Goal: Task Accomplishment & Management: Complete application form

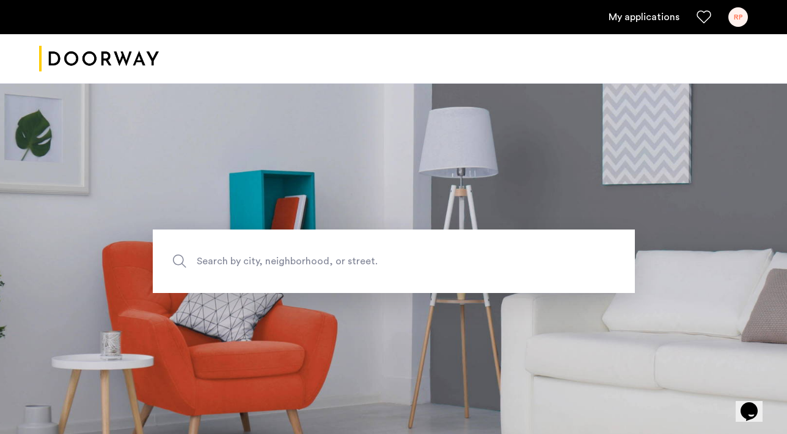
click at [654, 22] on link "My applications" at bounding box center [644, 17] width 71 height 15
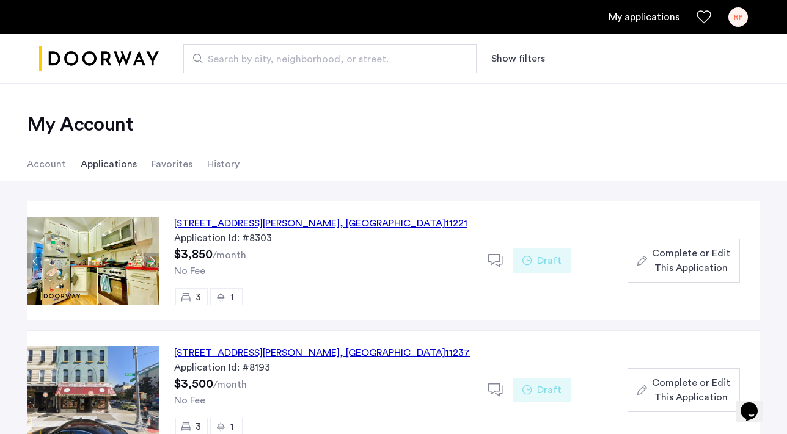
click at [258, 349] on div "107 Wilson Avenue, Unit 2R, Brooklyn , NY 11237" at bounding box center [322, 353] width 296 height 15
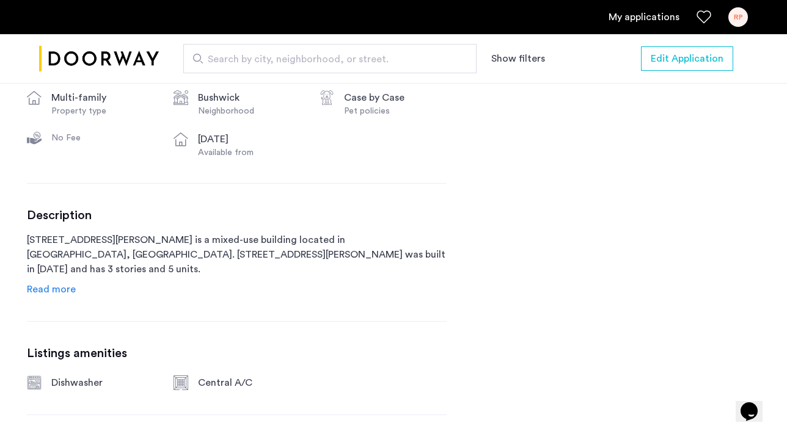
scroll to position [481, 0]
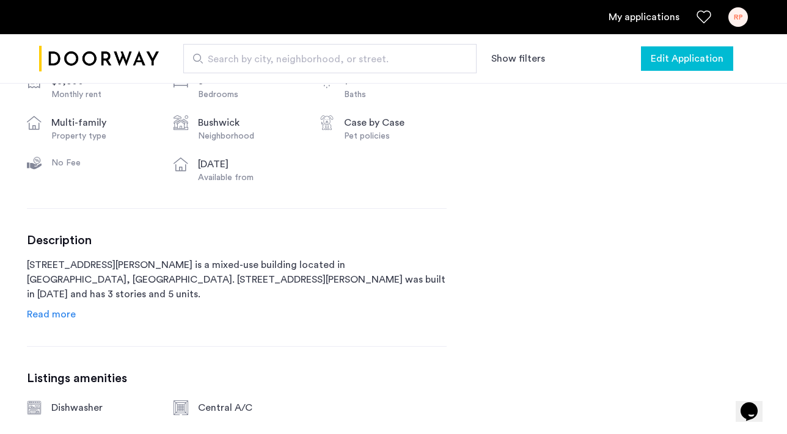
click at [671, 58] on span "Edit Application" at bounding box center [687, 58] width 73 height 15
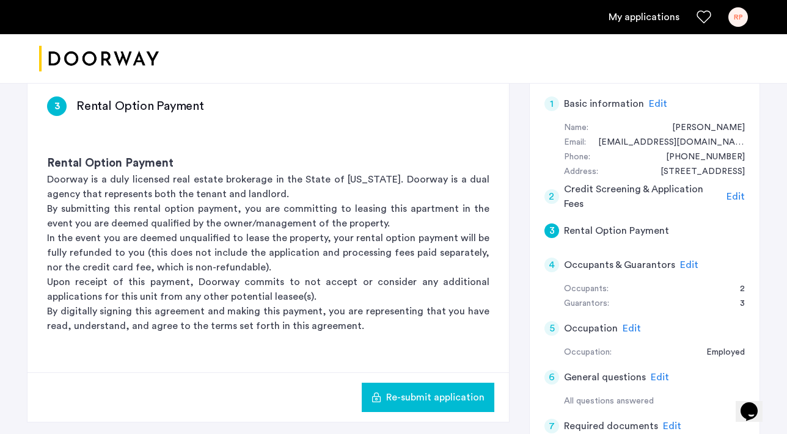
scroll to position [199, 0]
